Goal: Task Accomplishment & Management: Complete application form

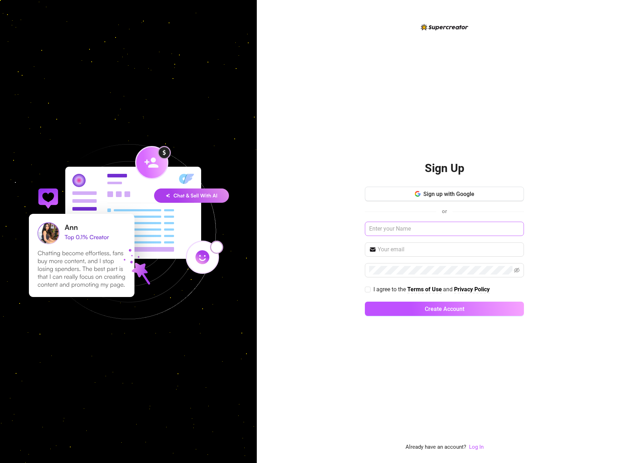
click at [403, 236] on div "Sign up with Google or I agree to the Terms of Use and Privacy Policy Create Ac…" at bounding box center [444, 255] width 159 height 136
click at [398, 235] on input "text" at bounding box center [444, 229] width 159 height 14
drag, startPoint x: 387, startPoint y: 246, endPoint x: 388, endPoint y: 253, distance: 6.8
click at [387, 247] on input "text" at bounding box center [449, 249] width 142 height 9
click at [369, 290] on input "I agree to the Terms of Use and Privacy Policy" at bounding box center [367, 288] width 5 height 5
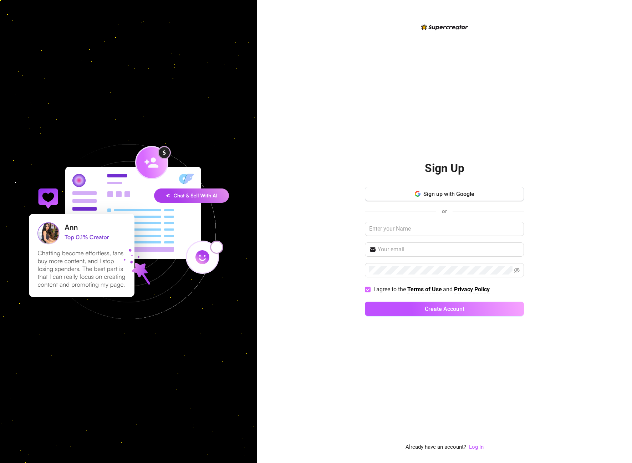
click at [369, 291] on input "I agree to the Terms of Use and Privacy Policy" at bounding box center [367, 288] width 5 height 5
click at [369, 292] on span at bounding box center [368, 289] width 6 height 6
click at [369, 291] on input "I agree to the Terms of Use and Privacy Policy" at bounding box center [367, 288] width 5 height 5
click at [366, 290] on input "I agree to the Terms of Use and Privacy Policy" at bounding box center [367, 288] width 5 height 5
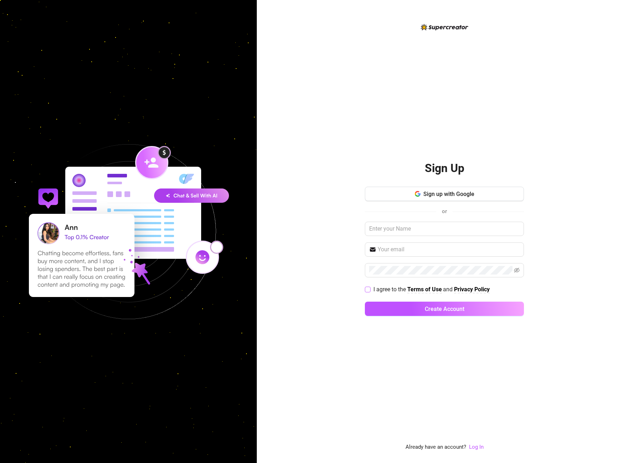
checkbox input "true"
click at [346, 295] on div "Sign Up Sign up with Google or I agree to the Terms of Use and Privacy Policy C…" at bounding box center [444, 231] width 375 height 463
